Goal: Task Accomplishment & Management: Manage account settings

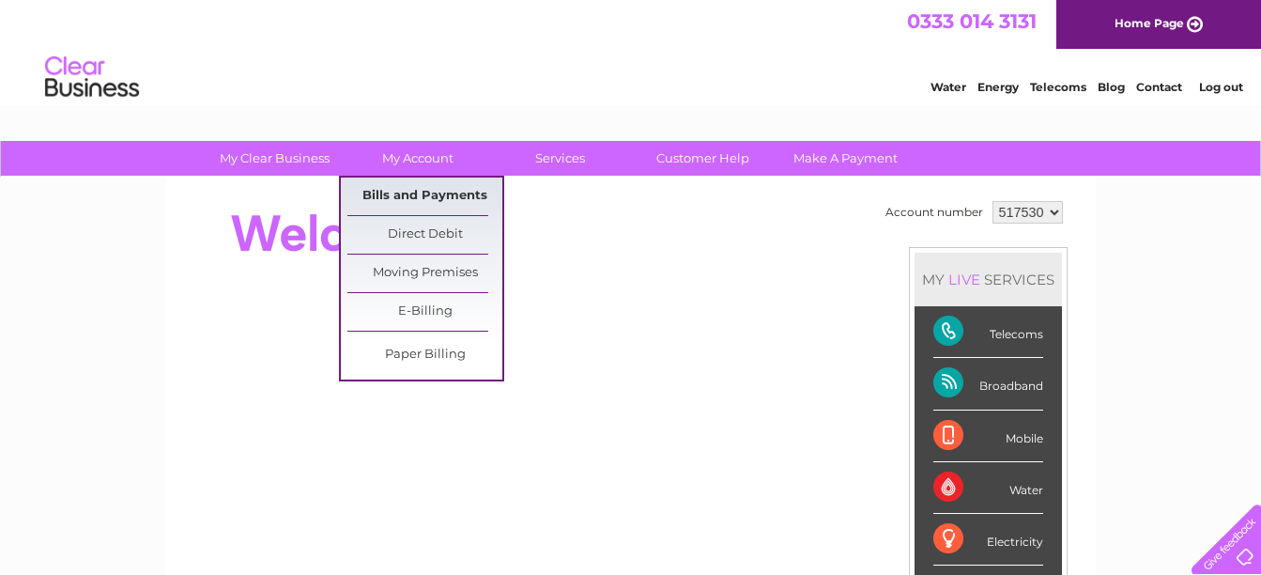
click at [401, 193] on link "Bills and Payments" at bounding box center [425, 197] width 155 height 38
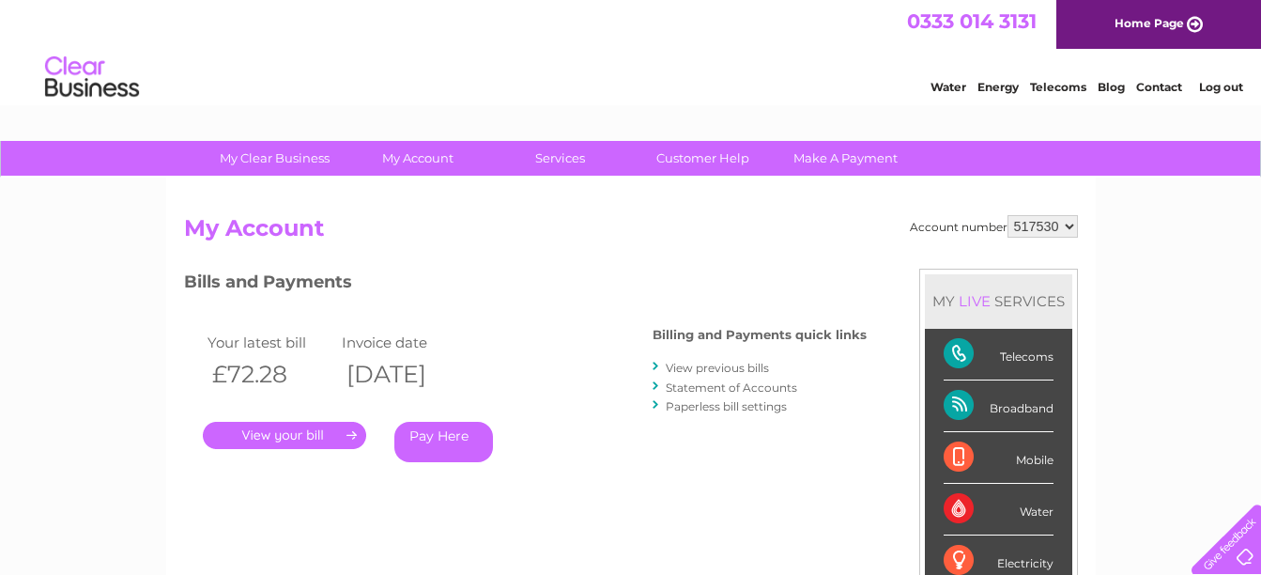
click at [277, 432] on link "." at bounding box center [284, 435] width 163 height 27
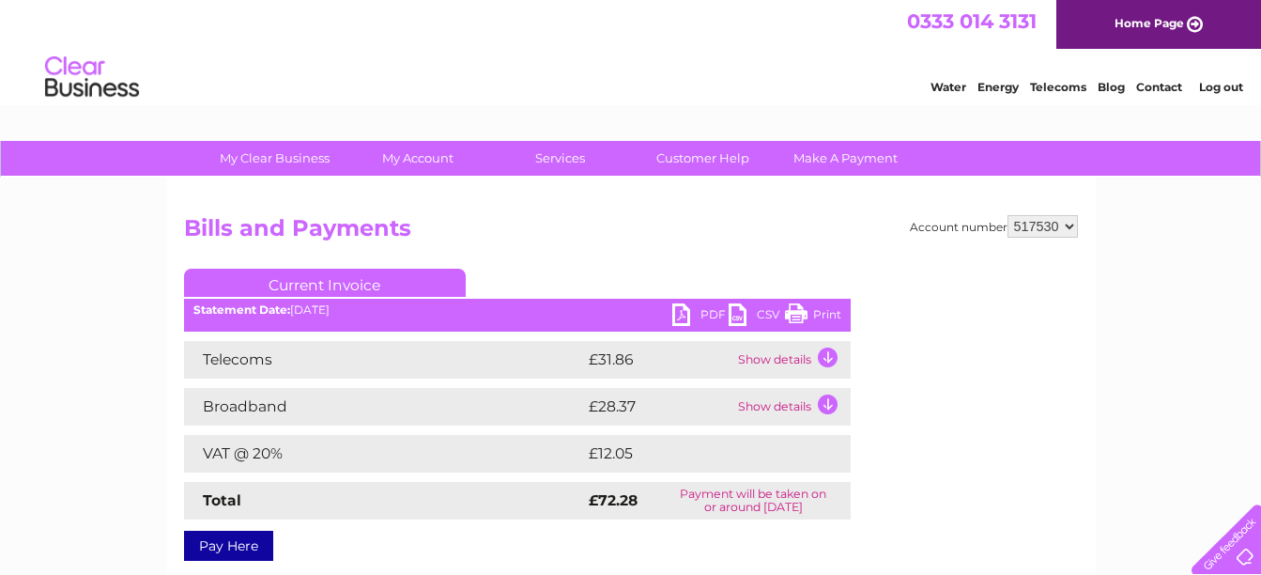
click at [703, 312] on link "PDF" at bounding box center [701, 316] width 56 height 27
click at [1214, 87] on link "Log out" at bounding box center [1221, 87] width 44 height 14
